Goal: Task Accomplishment & Management: Use online tool/utility

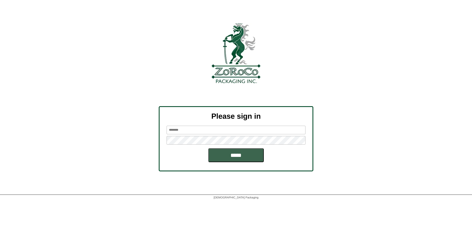
click at [209, 129] on input "text" at bounding box center [236, 129] width 139 height 9
type input "******"
click at [208, 148] on input "*****" at bounding box center [236, 155] width 56 height 14
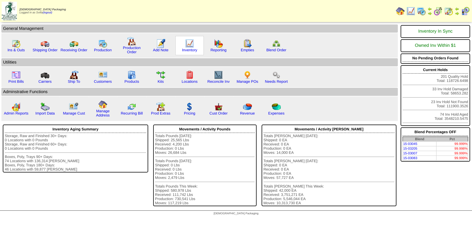
click at [194, 46] on div "Inventory" at bounding box center [189, 45] width 28 height 19
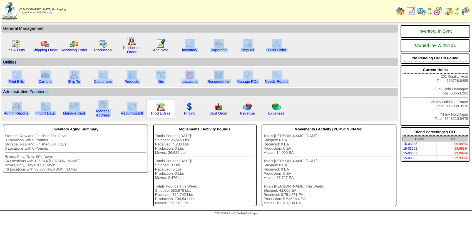
drag, startPoint x: 194, startPoint y: 46, endPoint x: 153, endPoint y: 109, distance: 75.0
click at [153, 109] on tbody "General Management Ins & Outs" at bounding box center [199, 72] width 397 height 96
click at [103, 45] on img at bounding box center [102, 43] width 9 height 9
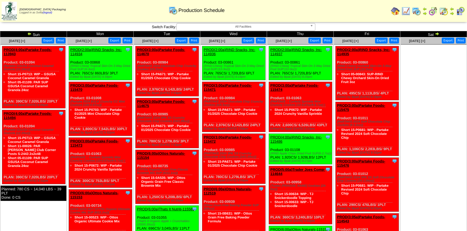
click at [109, 52] on div "PROD(2:00a)RIND Snacks, Inc-114934" at bounding box center [99, 52] width 59 height 8
click at [107, 49] on link "PROD(2:00a)RIND Snacks, Inc-114934" at bounding box center [96, 52] width 52 height 8
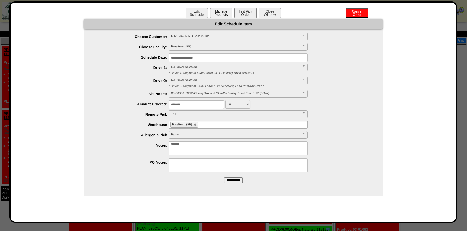
click at [226, 15] on button "Manage Products" at bounding box center [221, 13] width 22 height 10
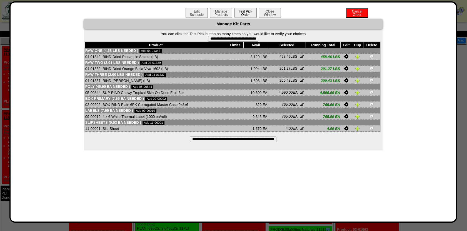
click at [251, 12] on button "Test Pick Order" at bounding box center [246, 13] width 22 height 10
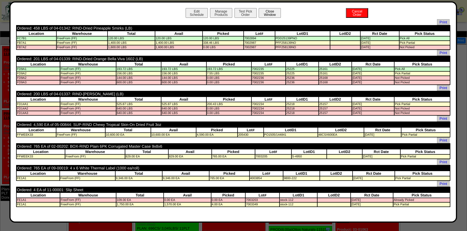
click at [274, 12] on button "Close Window" at bounding box center [270, 13] width 22 height 10
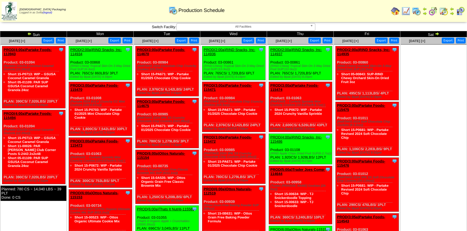
click at [232, 48] on link "PROD(2:00a)RIND Snacks, Inc-114936" at bounding box center [230, 52] width 52 height 8
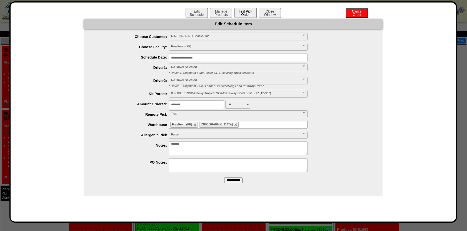
click at [249, 17] on button "Test Pick Order" at bounding box center [246, 13] width 22 height 10
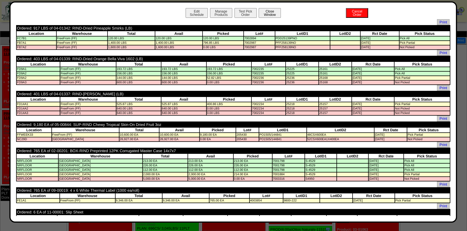
click at [272, 15] on button "Close Window" at bounding box center [270, 13] width 22 height 10
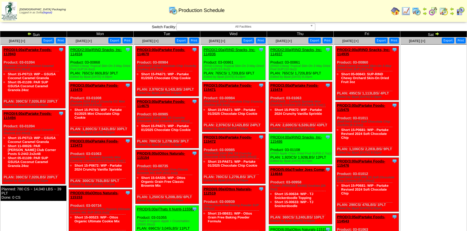
click at [306, 51] on link "PROD(2:00a)RIND Snacks, Inc-114937" at bounding box center [297, 52] width 52 height 8
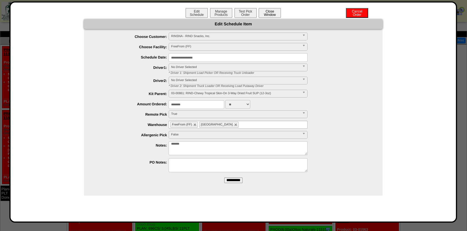
click at [271, 12] on button "Close Window" at bounding box center [270, 13] width 22 height 10
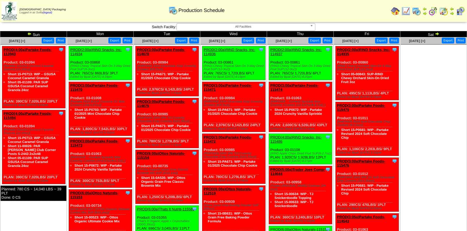
click at [95, 49] on link "PROD(2:00a)RIND Snacks, Inc-114934" at bounding box center [96, 52] width 52 height 8
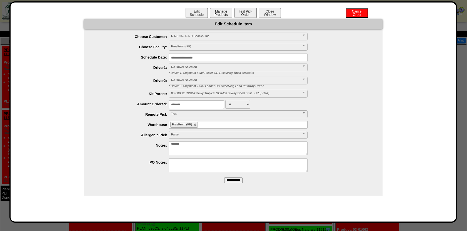
click at [224, 13] on button "Manage Products" at bounding box center [221, 13] width 22 height 10
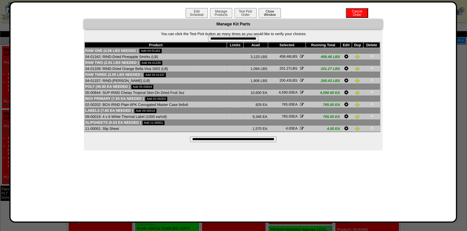
click at [274, 14] on button "Close Window" at bounding box center [270, 13] width 22 height 10
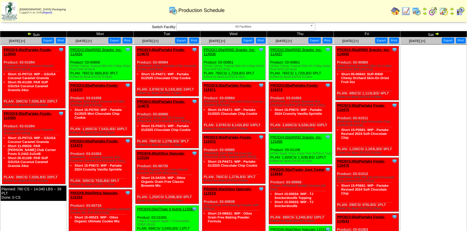
click at [100, 47] on div "Clone Item PROD(2:00a)RIND Snacks, Inc-114934 RIND Snacks, Inc. ScheduleID: 114…" at bounding box center [100, 63] width 63 height 34
click at [101, 51] on link "PROD(2:00a)RIND Snacks, Inc-114934" at bounding box center [96, 52] width 52 height 8
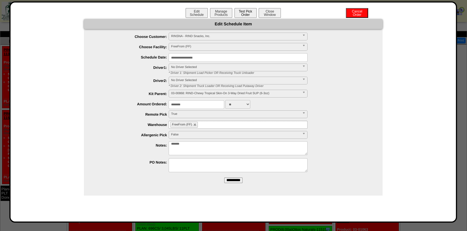
click at [246, 12] on button "Test Pick Order" at bounding box center [246, 13] width 22 height 10
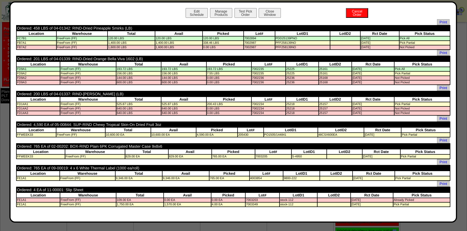
scroll to position [216, 0]
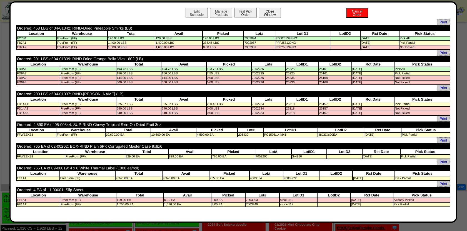
click at [272, 16] on button "Close Window" at bounding box center [270, 13] width 22 height 10
